Goal: Find specific page/section: Find specific page/section

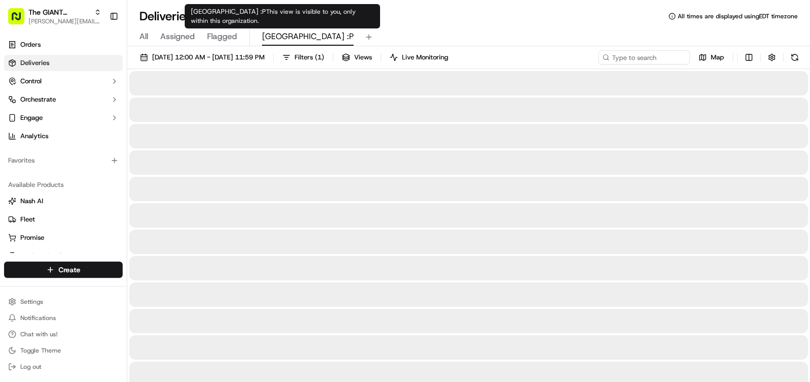
click at [277, 39] on span "[GEOGRAPHIC_DATA] :P" at bounding box center [308, 37] width 92 height 12
